Goal: Transaction & Acquisition: Purchase product/service

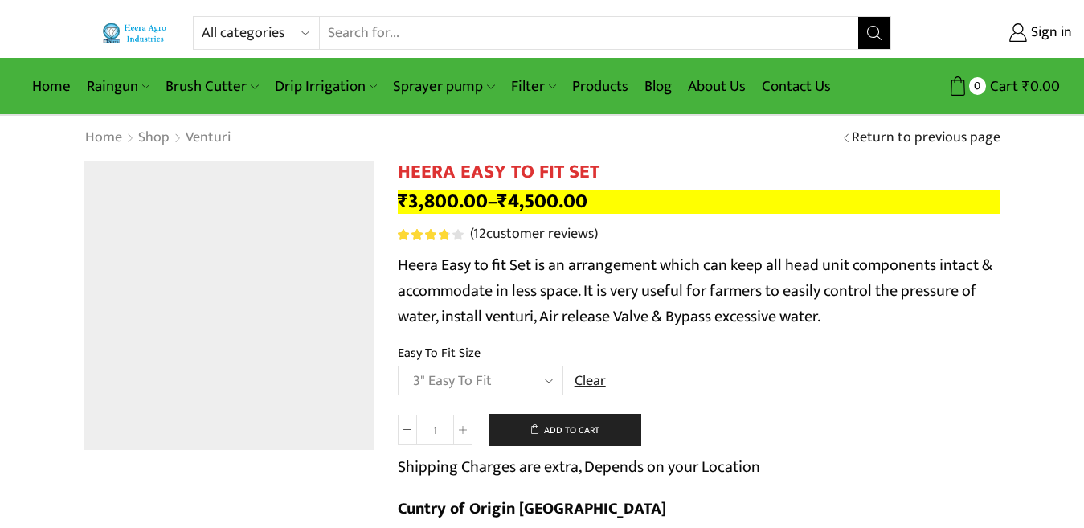
select select "3" Easy To Fit"
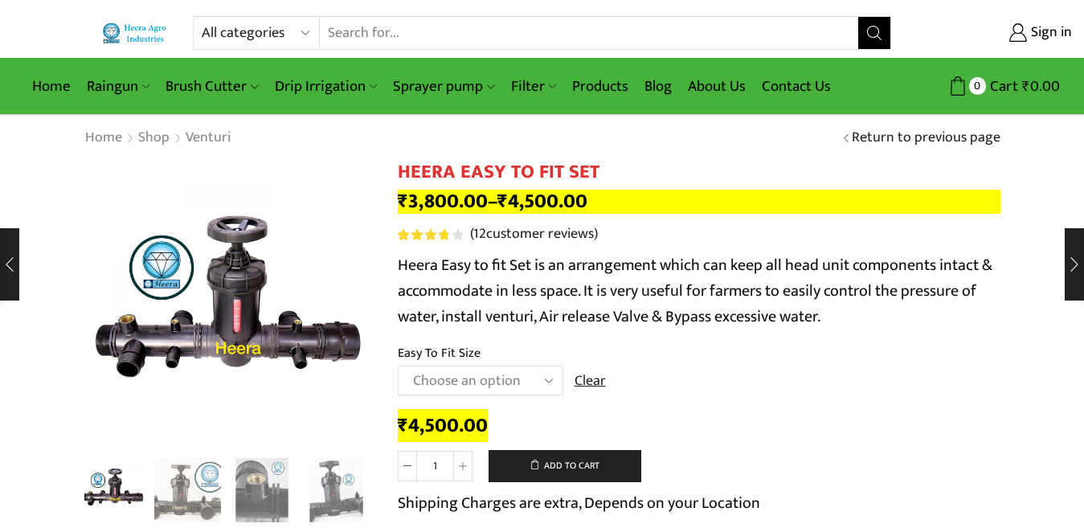
click at [229, 33] on select "All categories Accessories Air Release Valve Brush Cutter Domestic Use Drip Irr…" at bounding box center [261, 33] width 118 height 32
select select "filter"
click at [202, 17] on select "All categories Accessories Air Release Valve Brush Cutter Domestic Use Drip Irr…" at bounding box center [261, 33] width 118 height 32
click at [870, 35] on icon "Search button" at bounding box center [874, 33] width 14 height 14
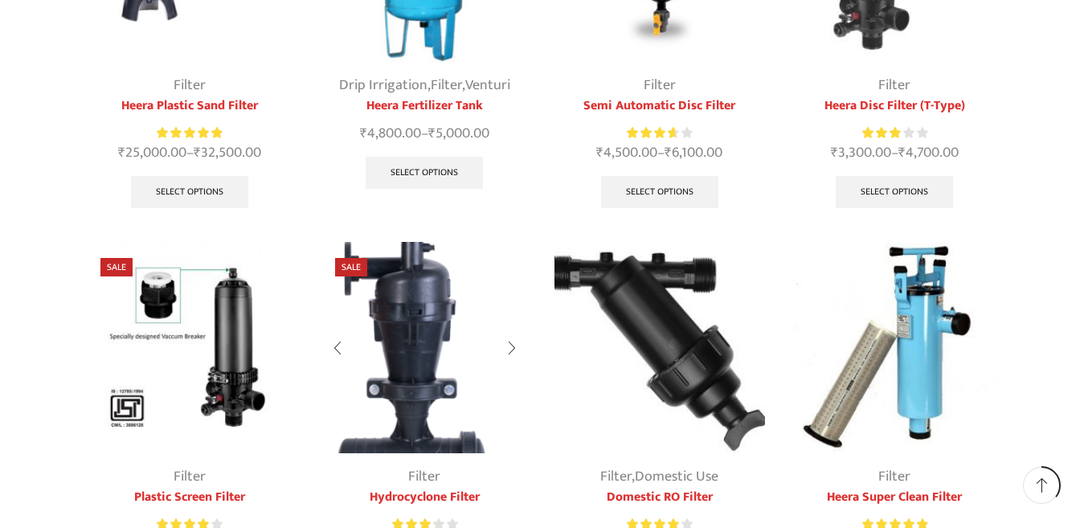
scroll to position [402, 0]
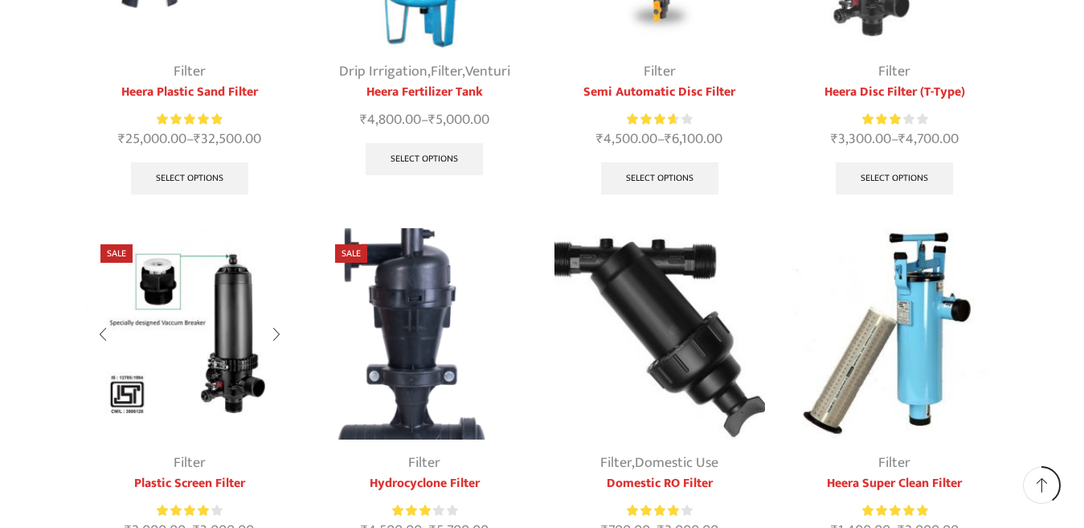
click at [239, 340] on img at bounding box center [189, 333] width 211 height 211
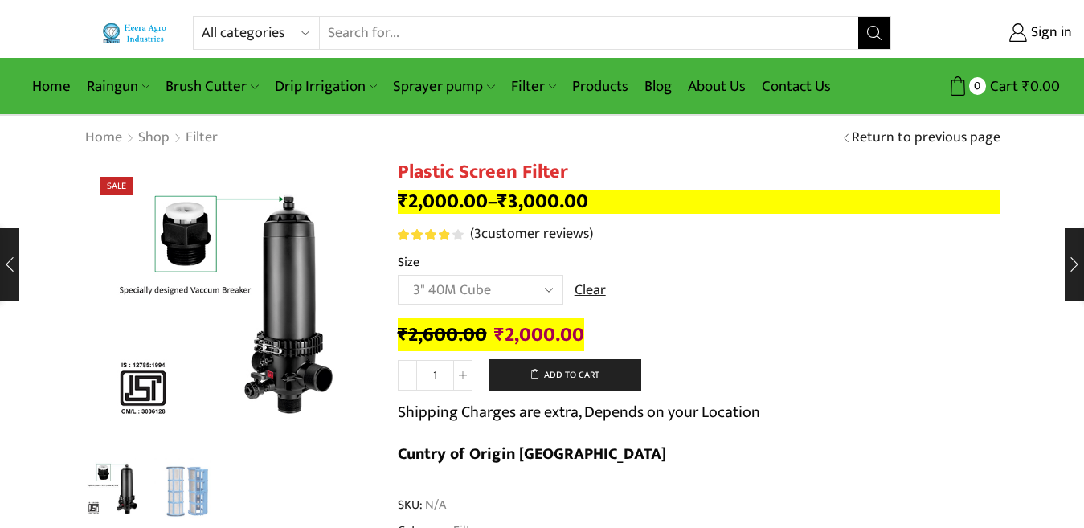
click at [398, 275] on select "Choose an [MEDICAL_DATA]" 2.5" 3" 40M Cube 3" 50M Cube" at bounding box center [481, 290] width 166 height 30
select select "3" 40M Cube"
